Goal: Find specific fact: Find specific fact

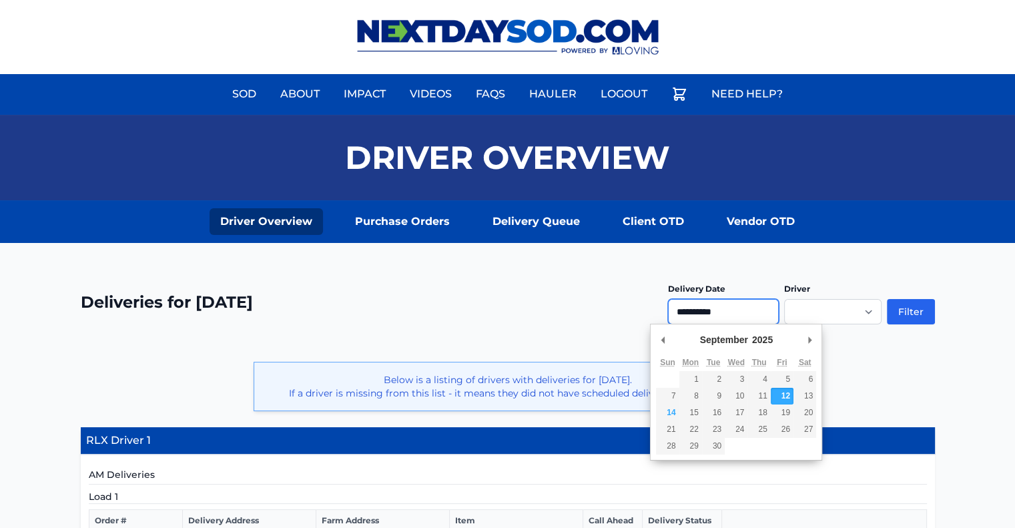
click at [719, 306] on input "**********" at bounding box center [723, 311] width 111 height 25
type input "**********"
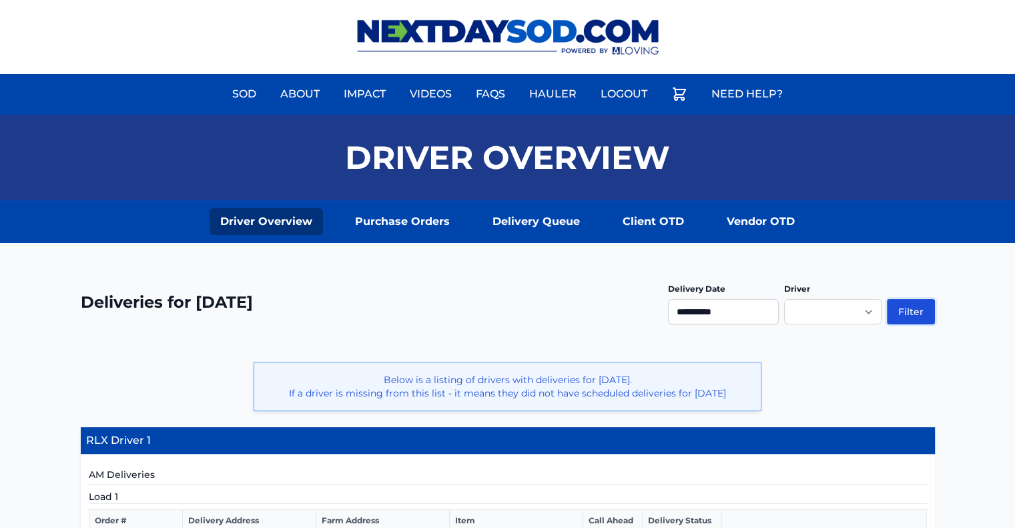
click at [913, 307] on button "Filter" at bounding box center [911, 311] width 48 height 25
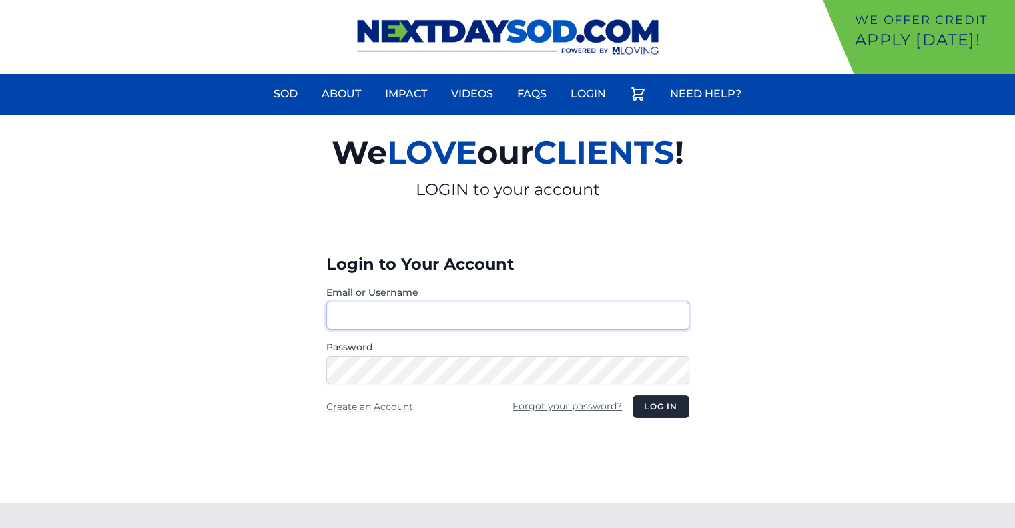
type input "********"
click at [654, 406] on button "Log in" at bounding box center [660, 406] width 56 height 23
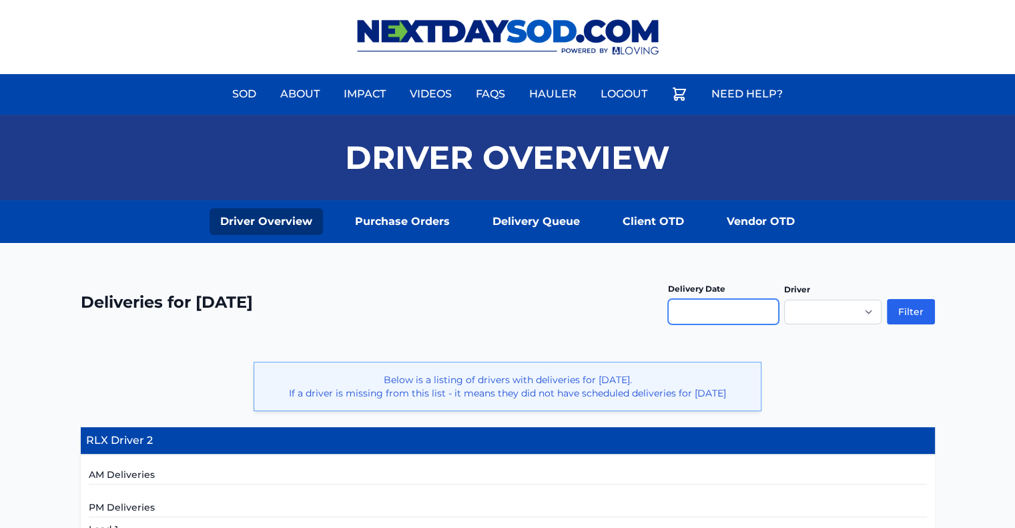
click at [707, 306] on input "text" at bounding box center [723, 311] width 111 height 25
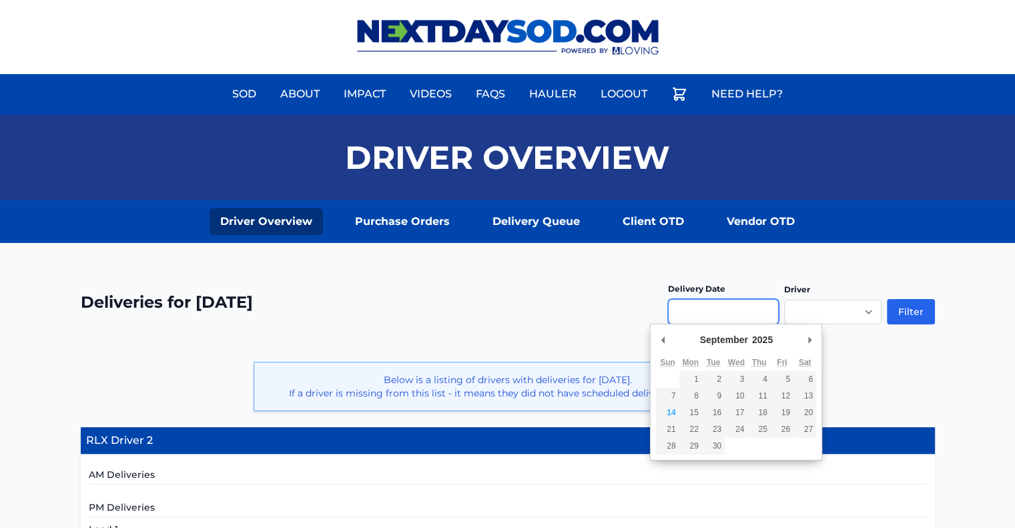
click at [693, 314] on input "Use the arrow keys to pick a date" at bounding box center [723, 311] width 111 height 25
click at [696, 305] on input "Use the arrow keys to pick a date" at bounding box center [723, 311] width 111 height 25
type input "**********"
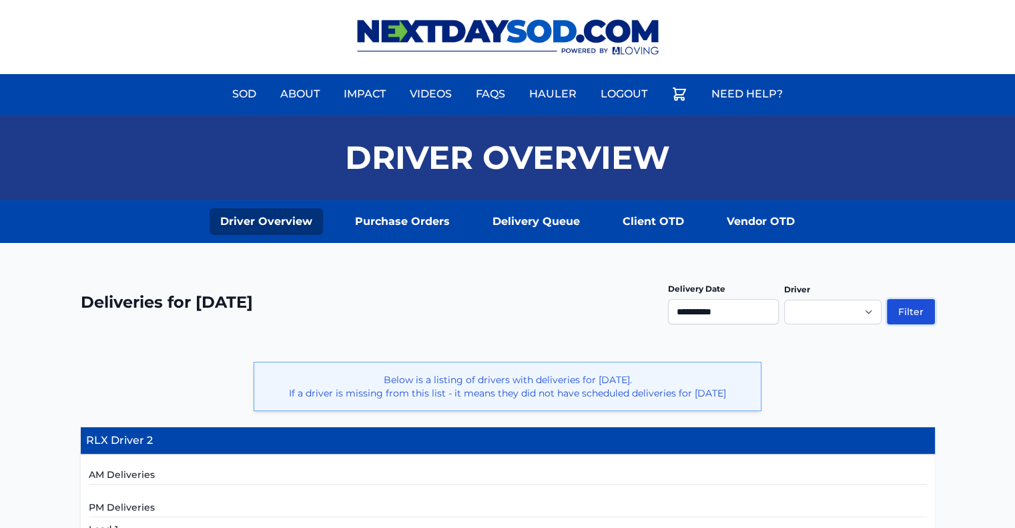
click at [903, 313] on button "Filter" at bounding box center [911, 311] width 48 height 25
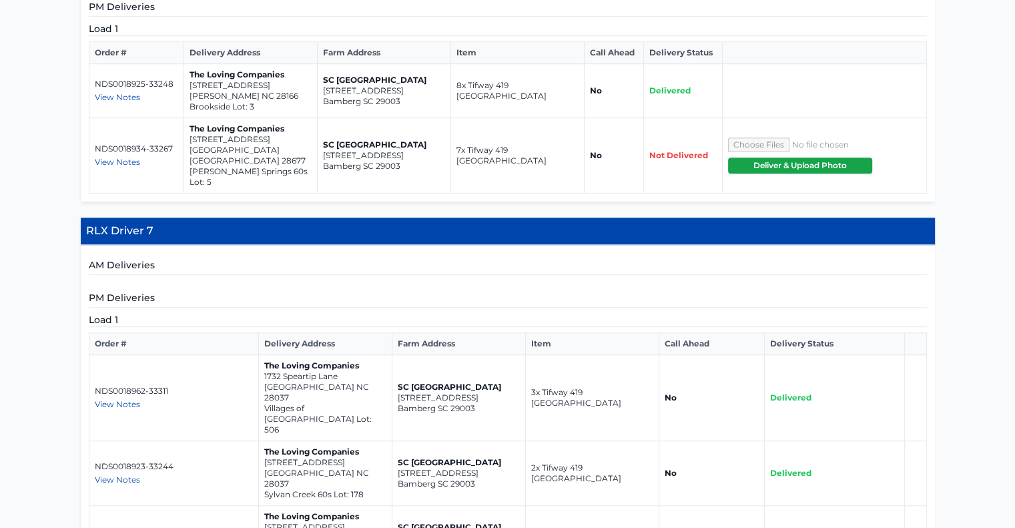
scroll to position [867, 0]
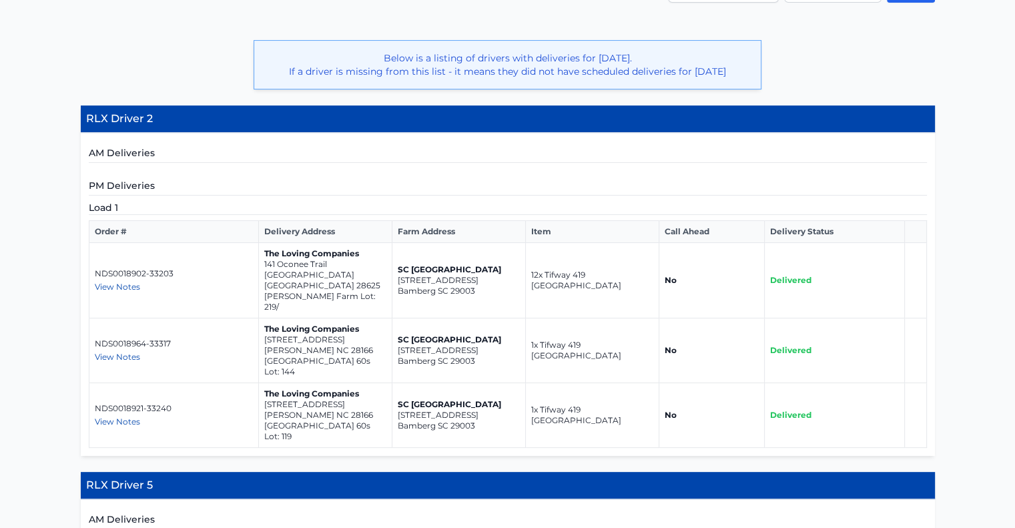
scroll to position [334, 0]
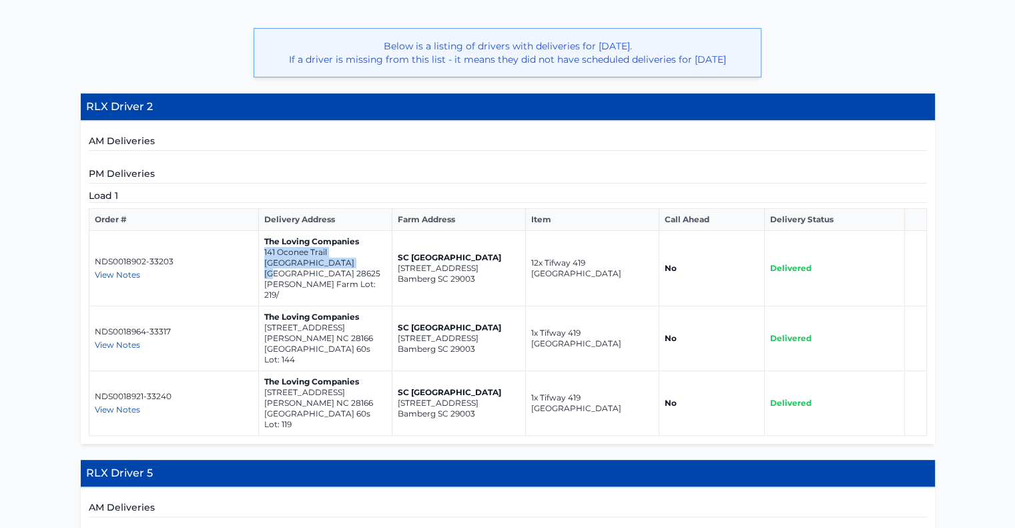
drag, startPoint x: 344, startPoint y: 272, endPoint x: 260, endPoint y: 265, distance: 84.4
click at [260, 265] on td "The Loving Companies 141 Oconee Trail Statesville NC 28625 Sullivan Farm Lot: 2…" at bounding box center [324, 268] width 133 height 75
copy td "141 Oconee Trail Statesville NC 28625"
drag, startPoint x: 343, startPoint y: 328, endPoint x: 262, endPoint y: 321, distance: 81.0
click at [262, 321] on td "The Loving Companies 201 Asmodean Lane Troutman NC 28166 Falls Cove 60s Lot: 144" at bounding box center [324, 338] width 133 height 65
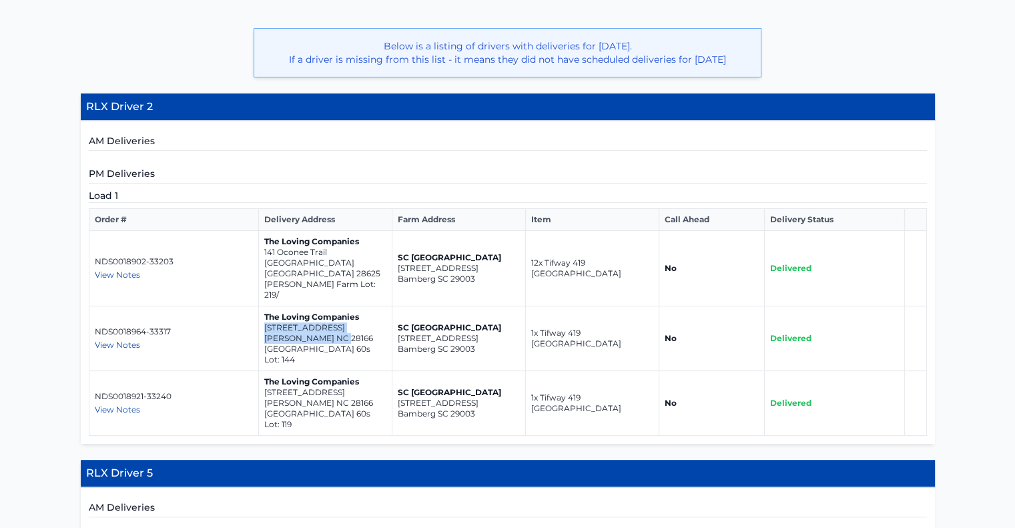
copy td "201 Asmodean Lane Troutman NC 28166"
drag, startPoint x: 342, startPoint y: 384, endPoint x: 262, endPoint y: 376, distance: 79.9
click at [262, 376] on td "The Loving Companies 131 Asmodean Lane Troutman NC 28166 Falls Cove 60s Lot: 119" at bounding box center [324, 403] width 133 height 65
copy td "131 Asmodean Lane Troutman NC 28166"
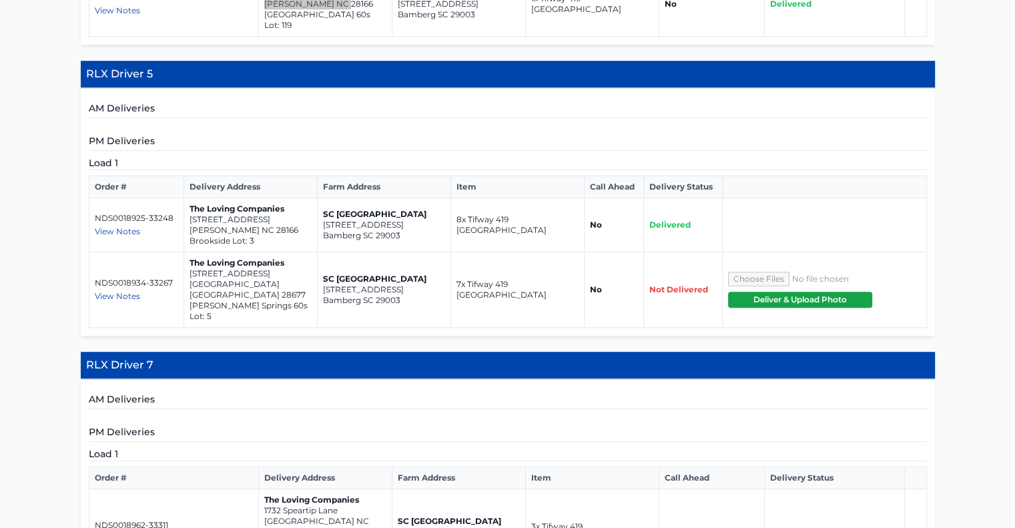
scroll to position [734, 0]
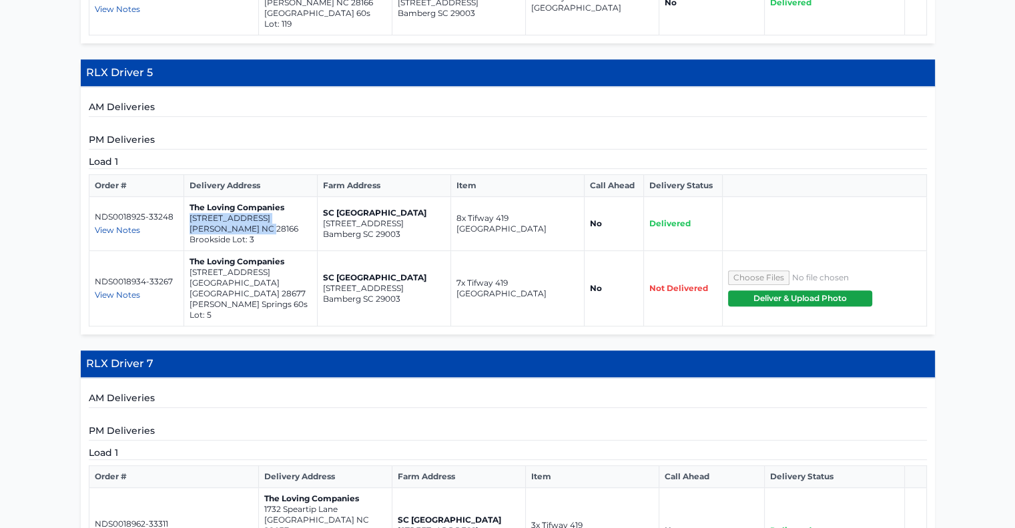
drag, startPoint x: 270, startPoint y: 197, endPoint x: 187, endPoint y: 187, distance: 82.7
click at [187, 197] on td "The Loving Companies 505 York Road Troutman NC 28166 Brookside Lot: 3" at bounding box center [250, 224] width 133 height 54
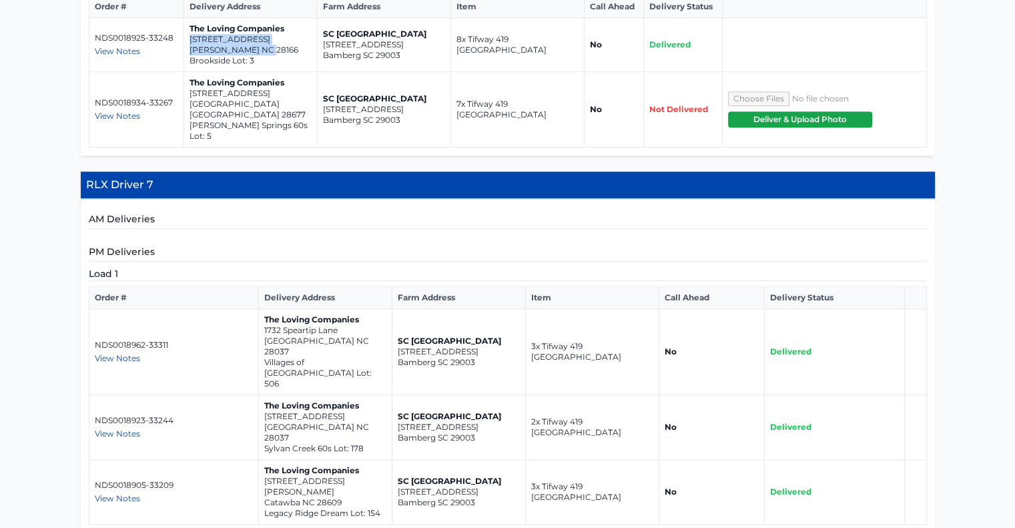
scroll to position [934, 0]
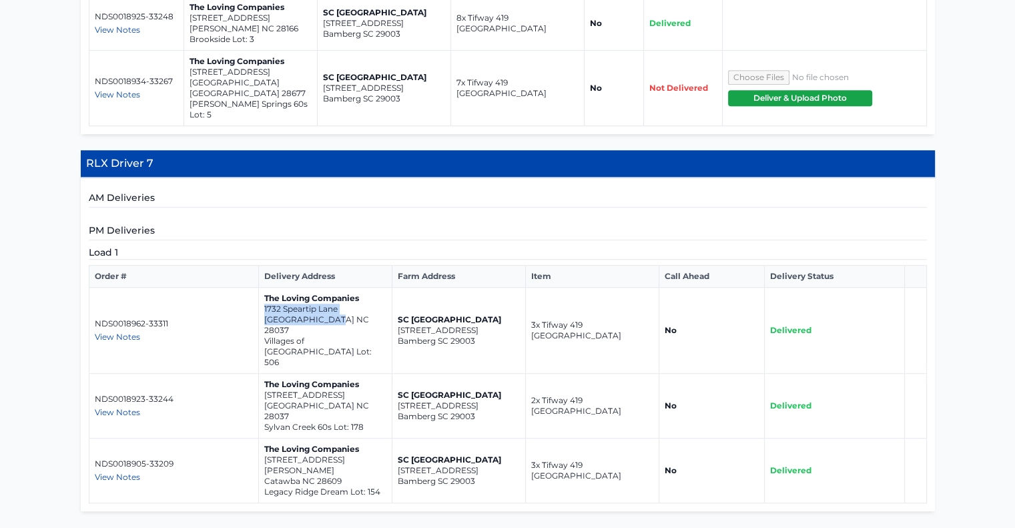
drag, startPoint x: 334, startPoint y: 266, endPoint x: 262, endPoint y: 252, distance: 73.5
click at [262, 288] on td "The Loving Companies 1732 Speartip Lane Denver NC 28037 Villages of Denver Lot:…" at bounding box center [324, 331] width 133 height 86
copy td "1732 Speartip Lane Denver NC 28037"
click at [331, 400] on p "[GEOGRAPHIC_DATA] NC 28037" at bounding box center [325, 410] width 122 height 21
drag, startPoint x: 334, startPoint y: 316, endPoint x: 262, endPoint y: 308, distance: 71.8
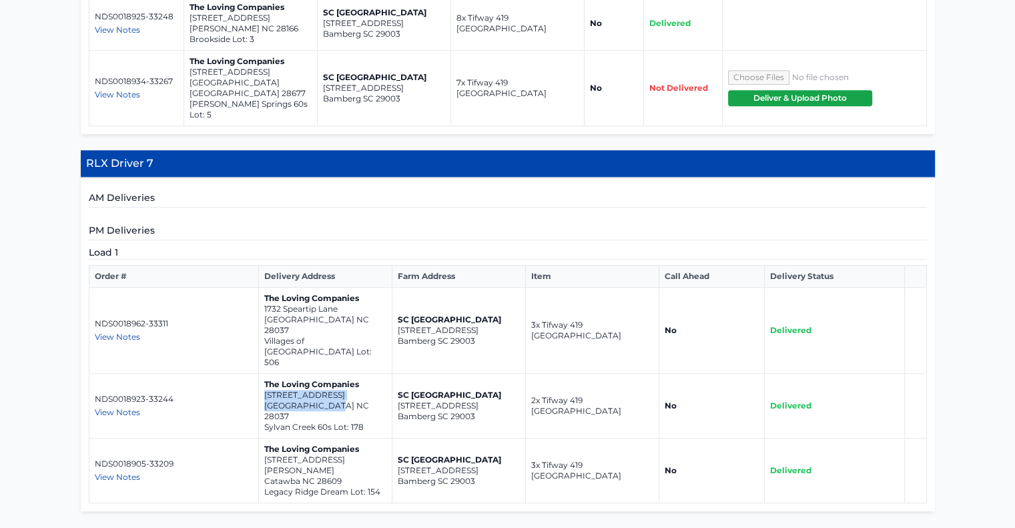
click at [262, 374] on td "The Loving Companies 2905 Atwater Pond Circle Denver NC 28037 Sylvan Creek 60s …" at bounding box center [324, 406] width 133 height 65
copy td "2905 Atwater Pond Circle Denver NC 28037"
drag, startPoint x: 343, startPoint y: 371, endPoint x: 261, endPoint y: 364, distance: 82.4
click at [261, 438] on td "The Loving Companies 2497 Trollinger Drive Catawba NC 28609 Legacy Ridge Dream …" at bounding box center [324, 470] width 133 height 65
copy td "2497 Trollinger Drive Catawba NC 28609"
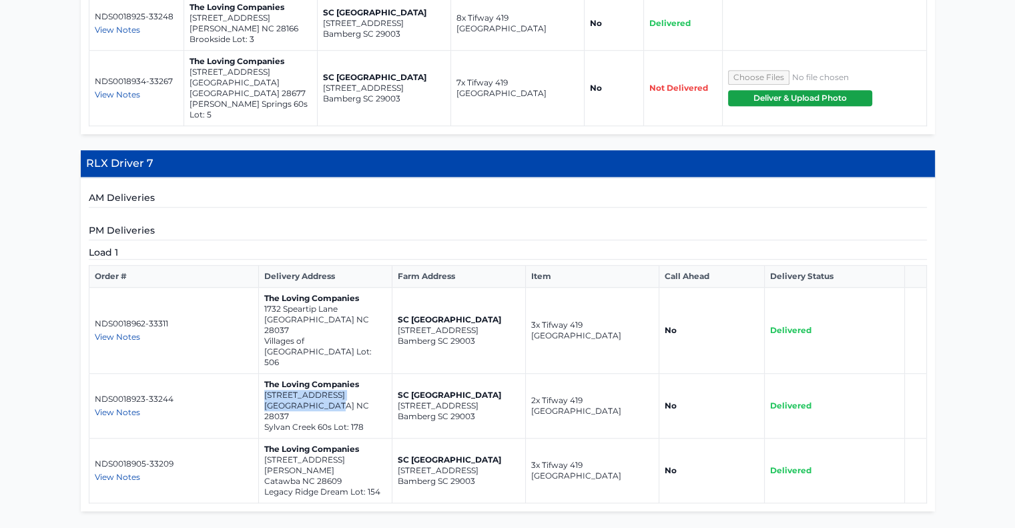
drag, startPoint x: 336, startPoint y: 314, endPoint x: 262, endPoint y: 309, distance: 74.2
click at [262, 374] on td "The Loving Companies 2905 Atwater Pond Circle Denver NC 28037 Sylvan Creek 60s …" at bounding box center [324, 406] width 133 height 65
copy td "2905 Atwater Pond Circle Denver NC 28037"
drag, startPoint x: 342, startPoint y: 372, endPoint x: 260, endPoint y: 362, distance: 82.6
click at [260, 438] on td "The Loving Companies 2497 Trollinger Drive Catawba NC 28609 Legacy Ridge Dream …" at bounding box center [324, 470] width 133 height 65
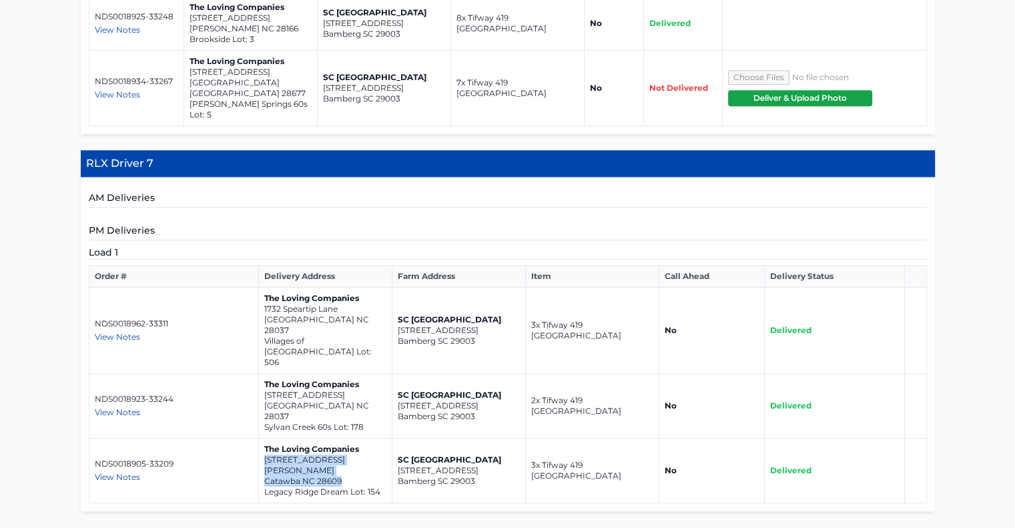
copy td "2497 Trollinger Drive Catawba NC 28609"
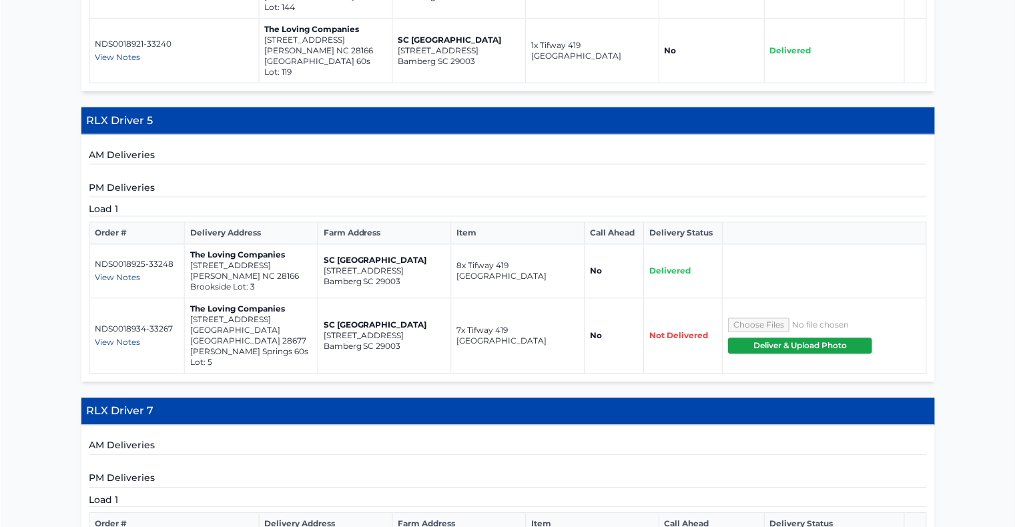
scroll to position [667, 0]
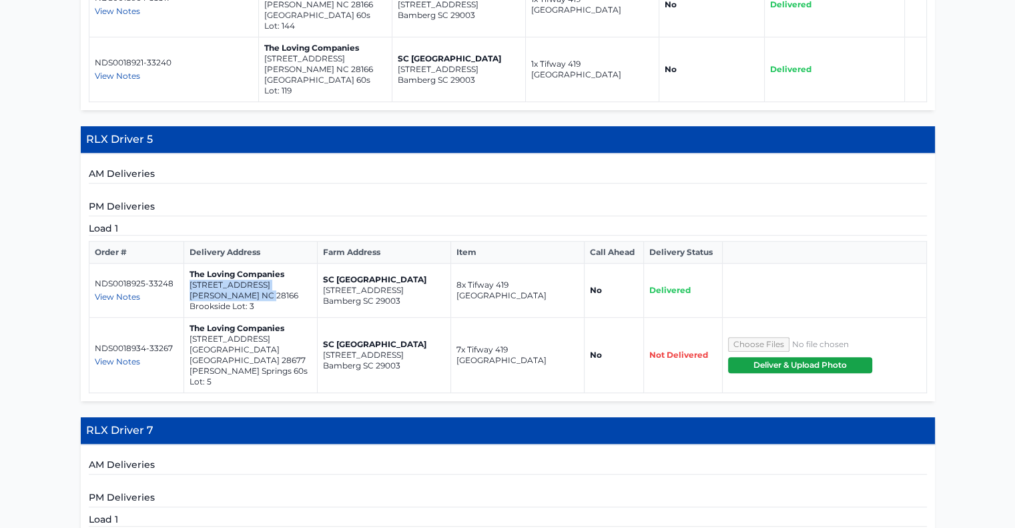
drag, startPoint x: 268, startPoint y: 262, endPoint x: 186, endPoint y: 254, distance: 81.9
click at [186, 264] on td "The Loving Companies 505 York Road Troutman NC 28166 Brookside Lot: 3" at bounding box center [250, 291] width 133 height 54
copy td "505 York Road Troutman NC 28166"
drag, startPoint x: 270, startPoint y: 314, endPoint x: 188, endPoint y: 306, distance: 82.4
click at [188, 318] on td "The Loving Companies 145 Apple Orchard Court Statesville NC 28677 Wallace Sprin…" at bounding box center [250, 355] width 133 height 75
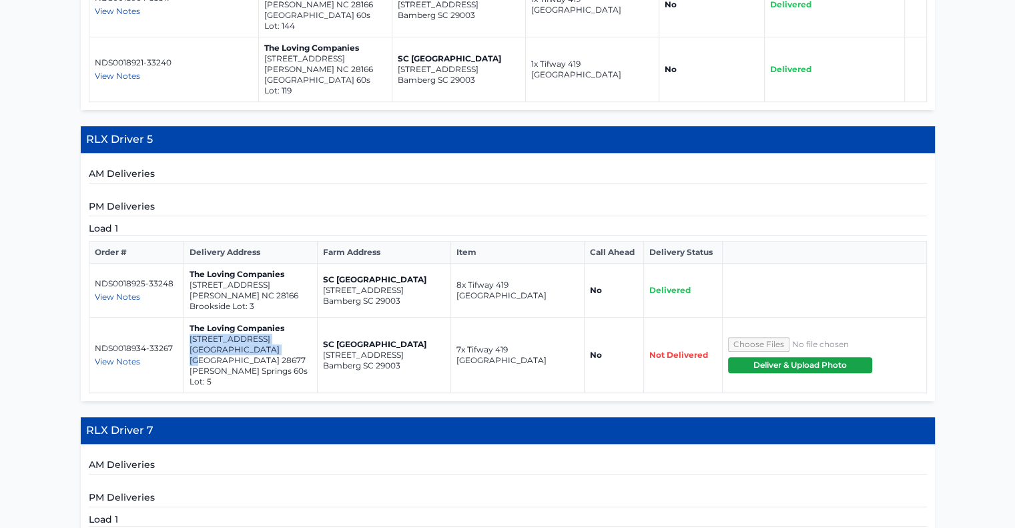
copy td "145 Apple Orchard Court Statesville NC 28677"
